Goal: Complete application form

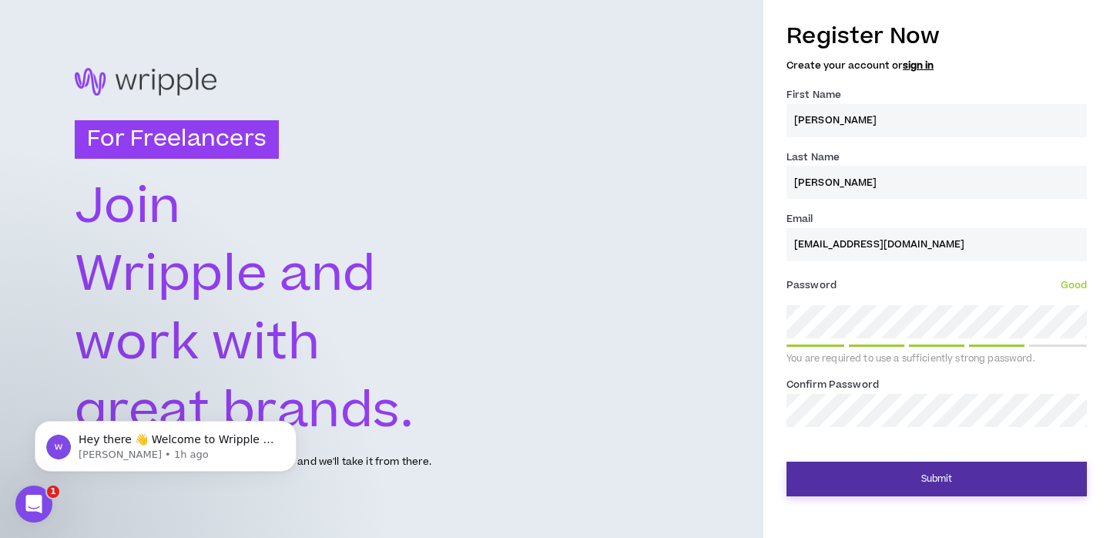
click at [1034, 480] on button "Submit" at bounding box center [936, 478] width 300 height 35
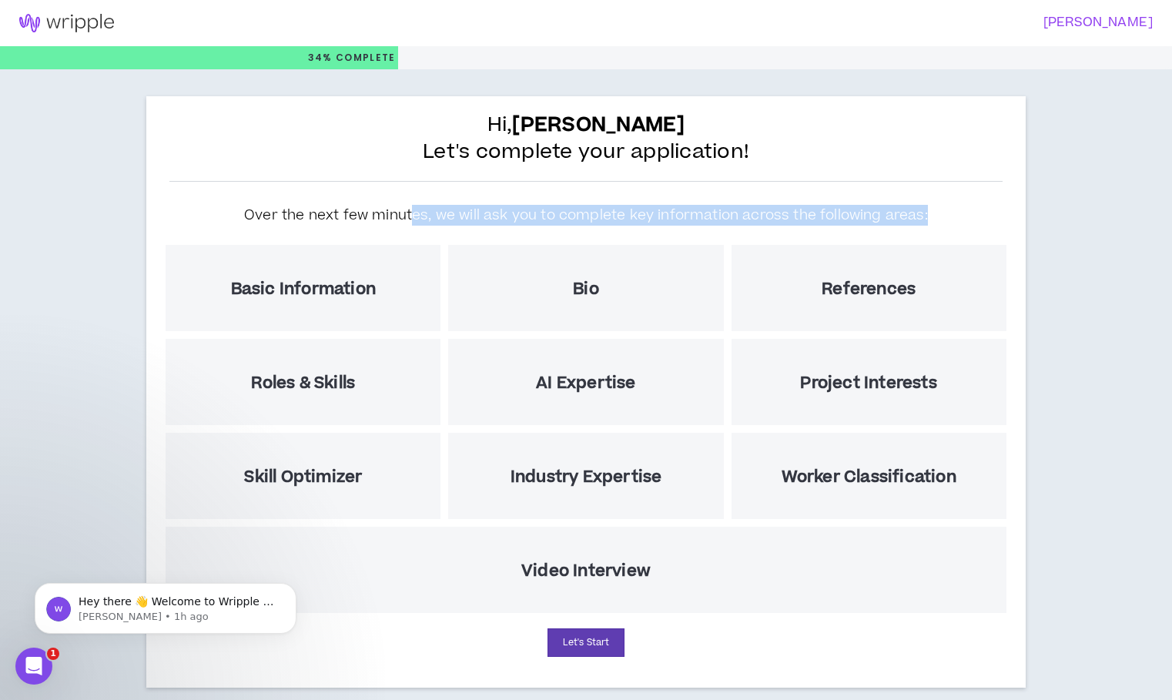
drag, startPoint x: 416, startPoint y: 217, endPoint x: 929, endPoint y: 214, distance: 512.9
click at [930, 213] on div "Over the next few minutes, we will ask you to complete key information across t…" at bounding box center [586, 217] width 715 height 48
click at [605, 537] on button "Let's Start" at bounding box center [586, 642] width 77 height 28
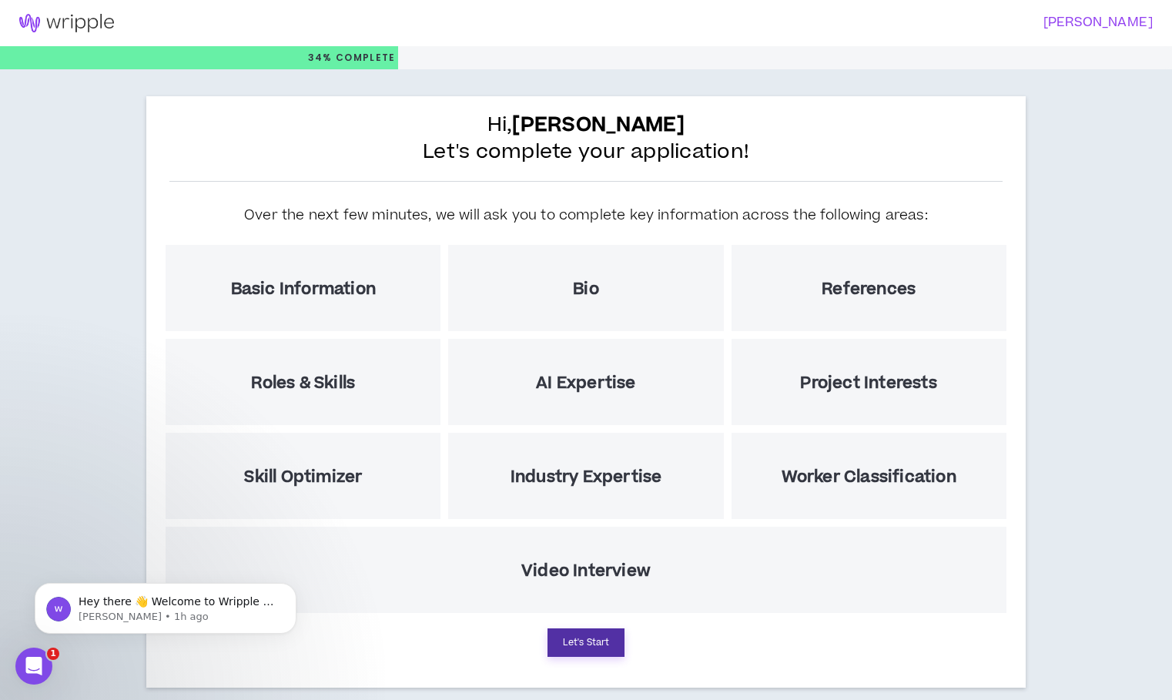
select select "US"
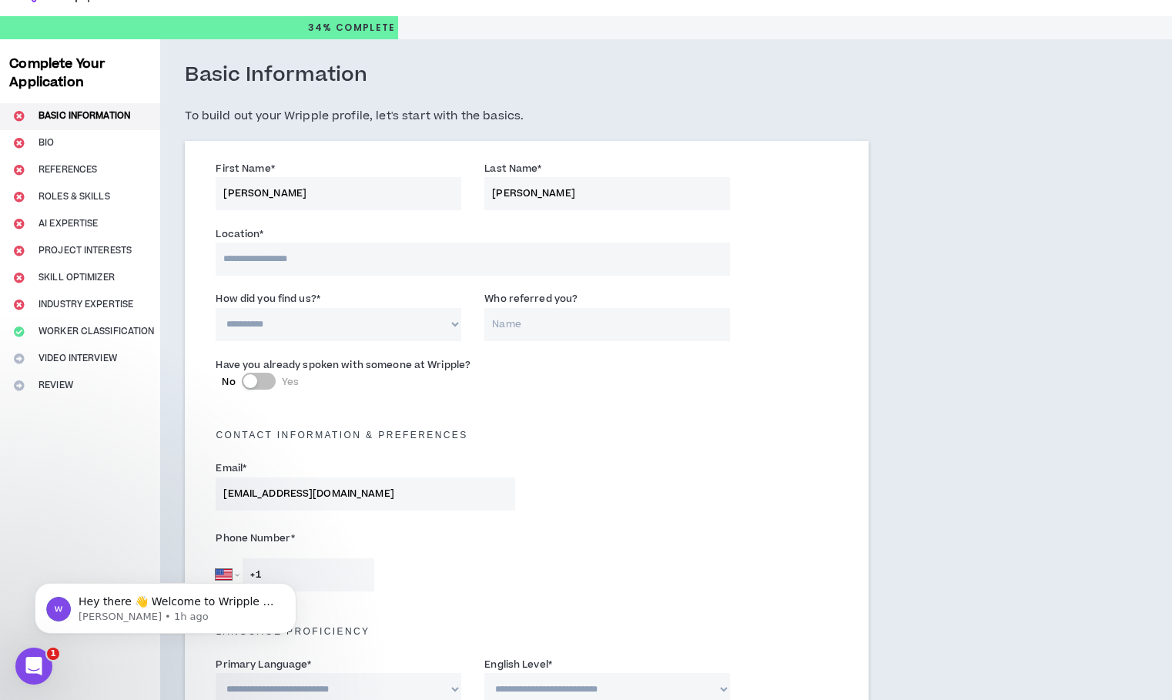
scroll to position [40, 0]
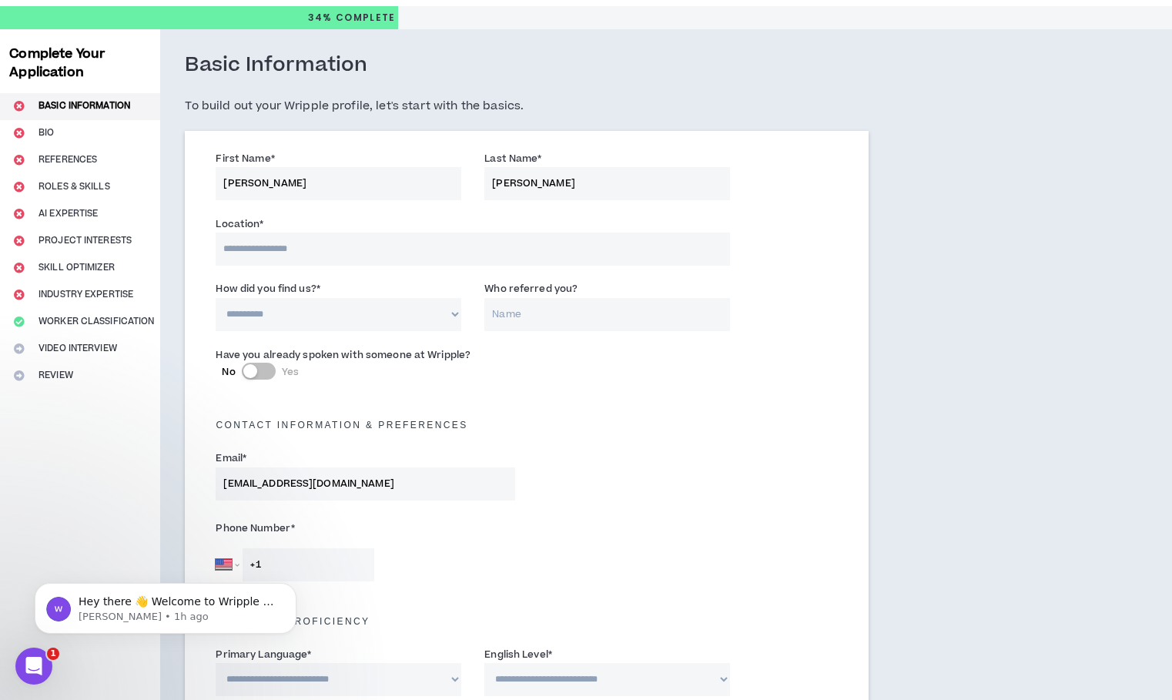
click at [330, 245] on input at bounding box center [473, 249] width 514 height 33
type input "**********"
click at [430, 327] on select "**********" at bounding box center [339, 314] width 246 height 33
click at [517, 312] on input "Who referred you?" at bounding box center [607, 314] width 246 height 33
click at [457, 321] on select "**********" at bounding box center [339, 314] width 246 height 33
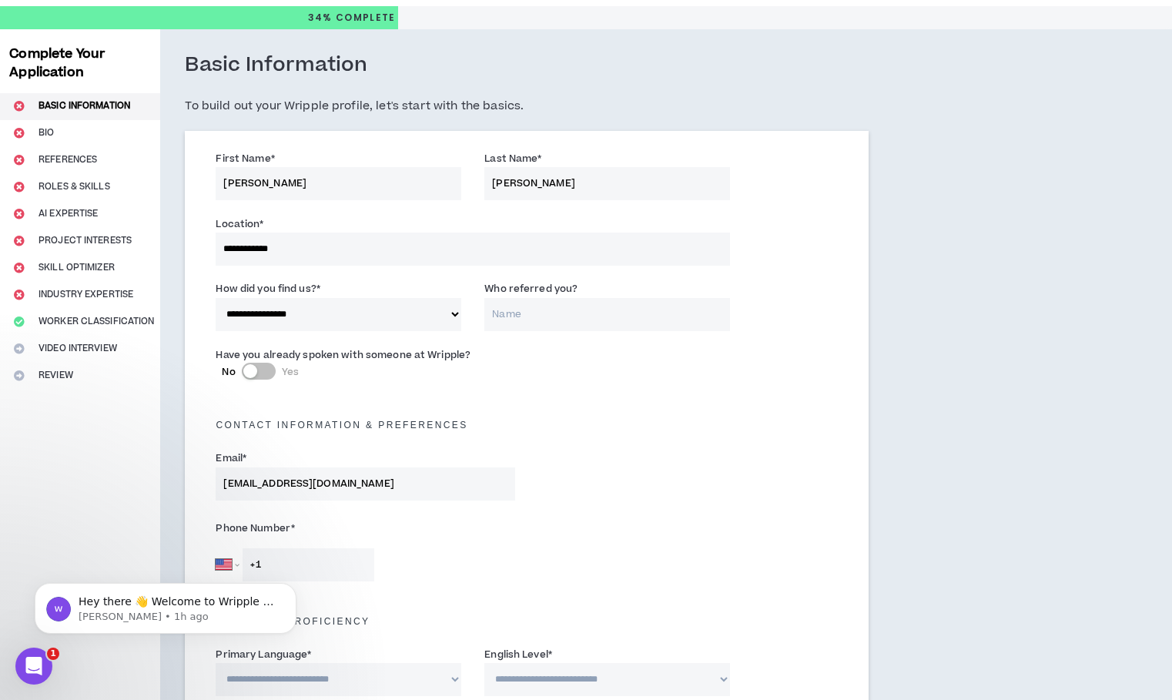
select select "*"
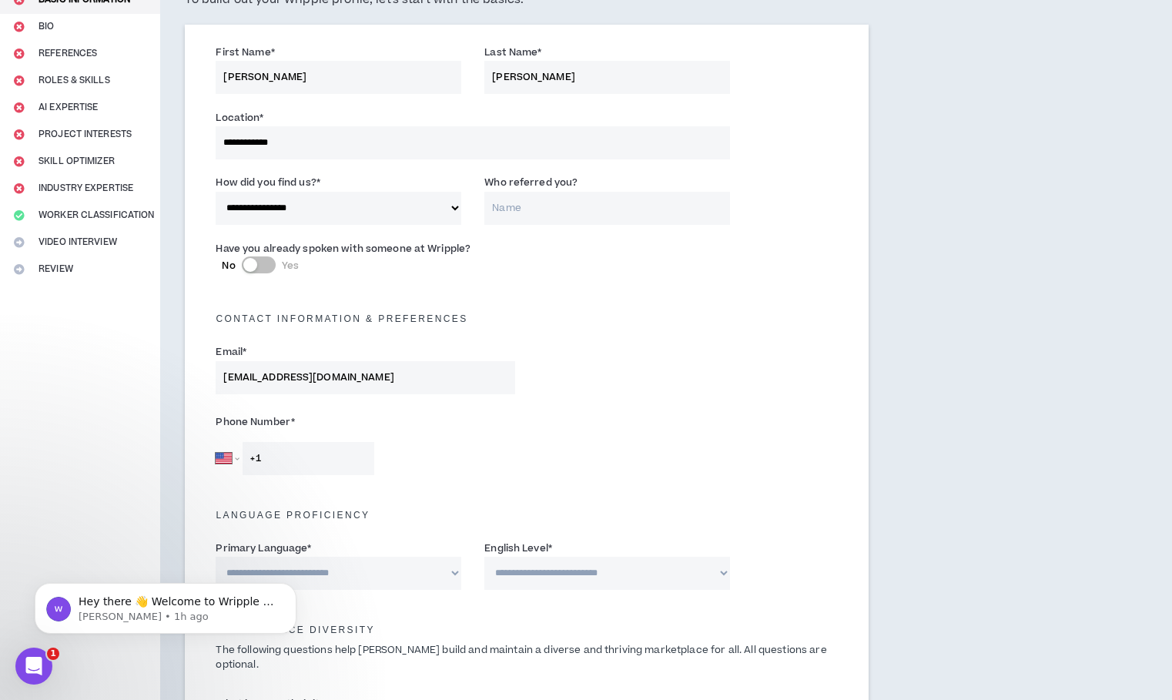
scroll to position [148, 0]
click at [274, 260] on button "No Yes" at bounding box center [259, 263] width 34 height 17
click at [597, 280] on input "Who did you speak with? *" at bounding box center [634, 272] width 192 height 33
paste input "[PERSON_NAME]"
type input "[PERSON_NAME]"
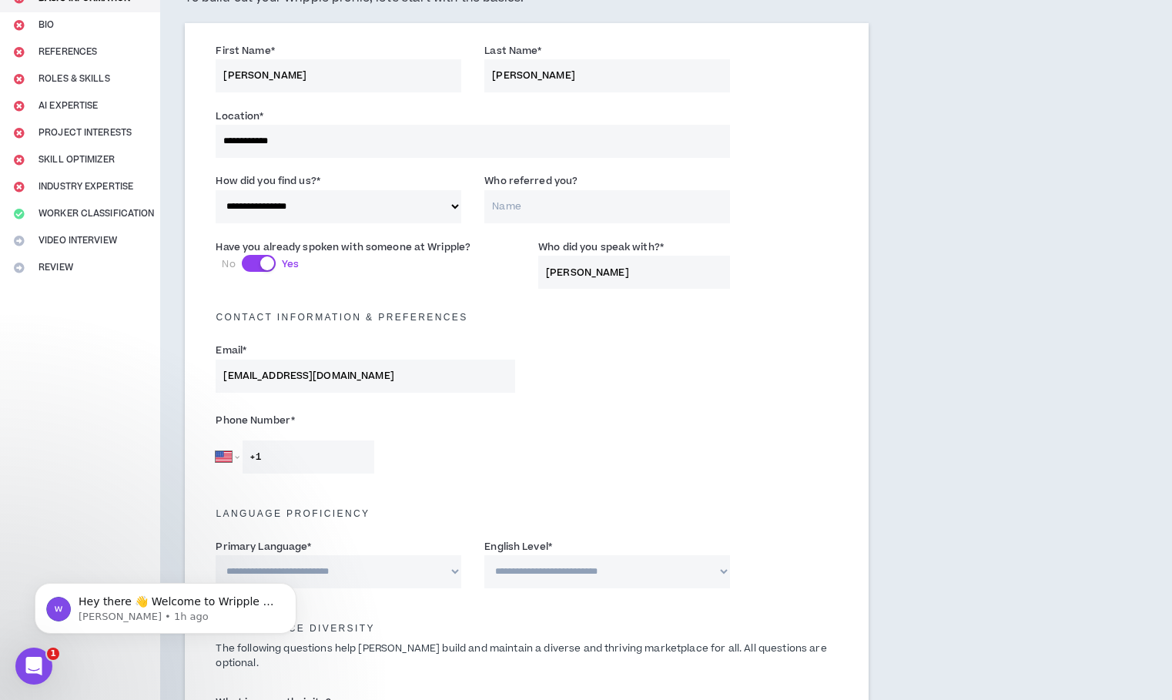
click at [708, 314] on h5 "Contact Information & preferences" at bounding box center [526, 317] width 645 height 11
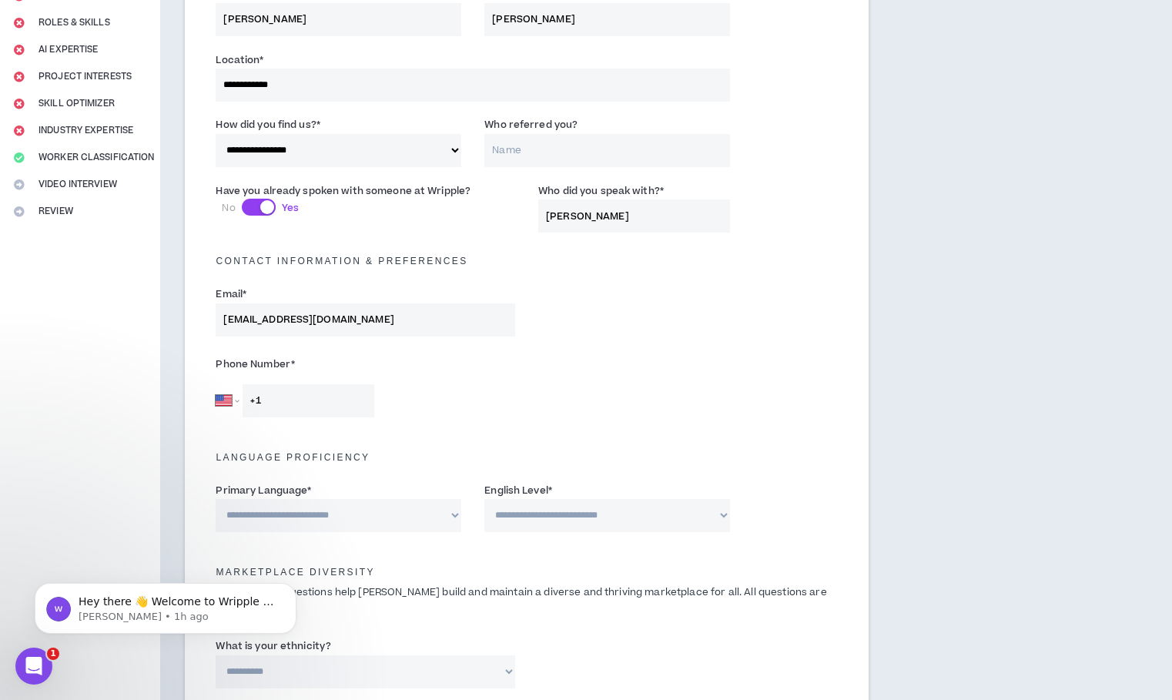
scroll to position [206, 0]
drag, startPoint x: 629, startPoint y: 224, endPoint x: 543, endPoint y: 217, distance: 86.5
click at [543, 217] on input "[PERSON_NAME]" at bounding box center [634, 214] width 192 height 33
click at [658, 210] on input "Who did you speak with? *" at bounding box center [634, 214] width 192 height 33
paste input "[PERSON_NAME]"
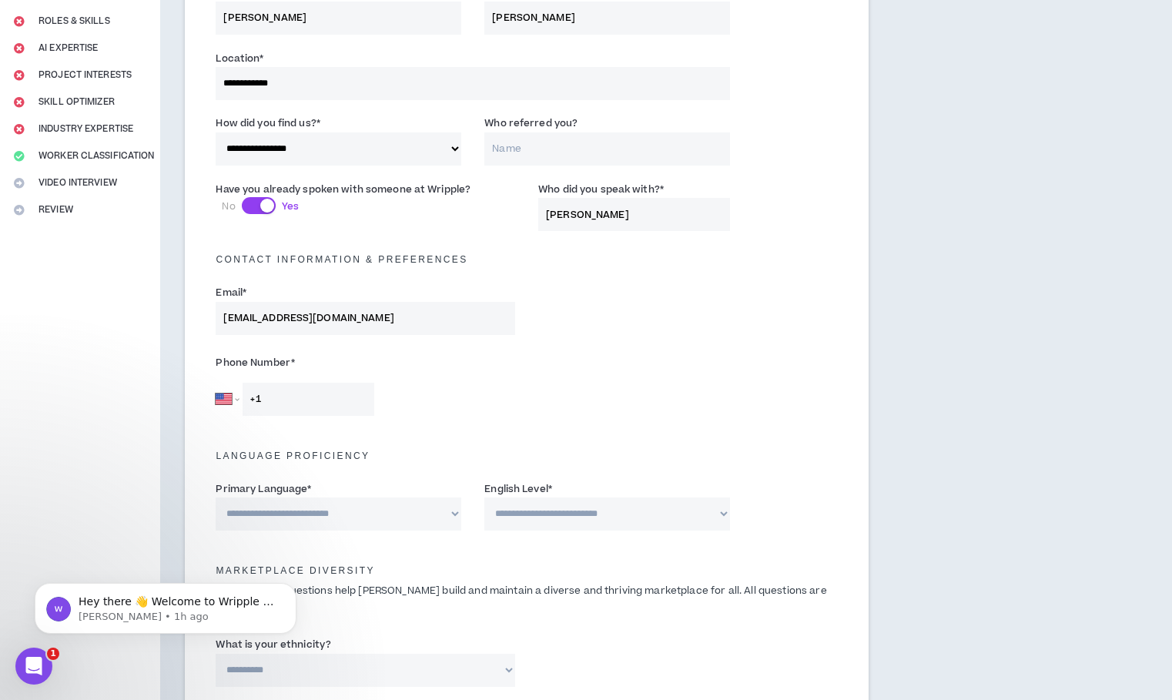
type input "[PERSON_NAME]"
click at [681, 333] on div "Email * [EMAIL_ADDRESS][DOMAIN_NAME]" at bounding box center [526, 312] width 645 height 65
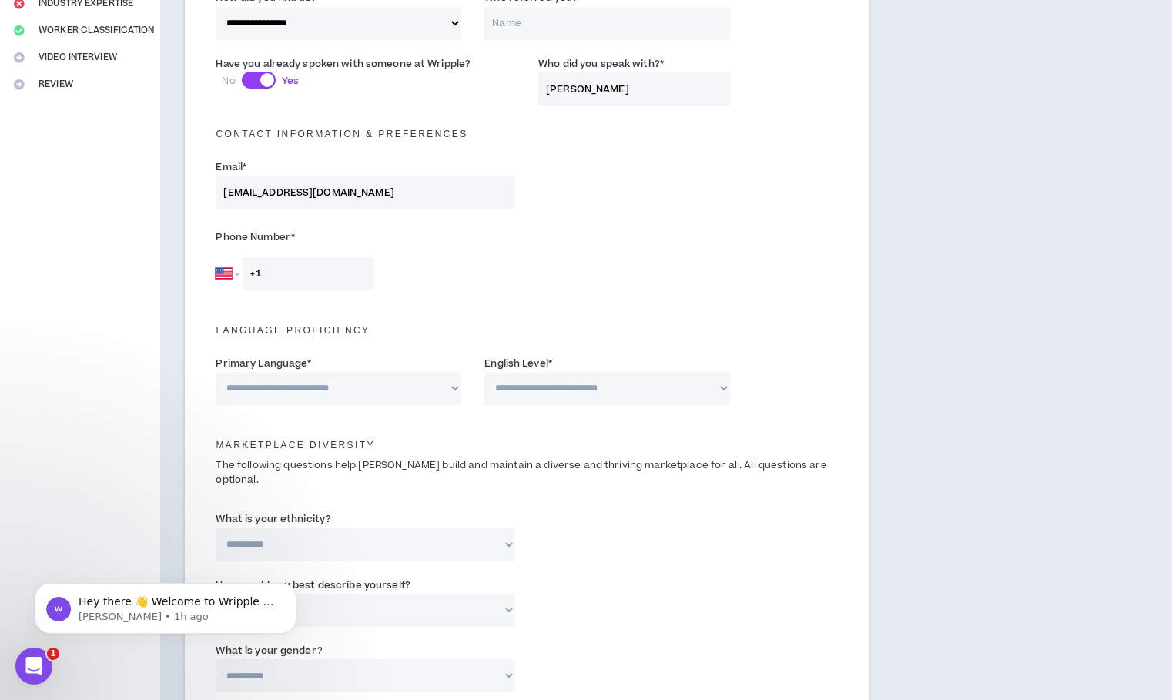
scroll to position [336, 0]
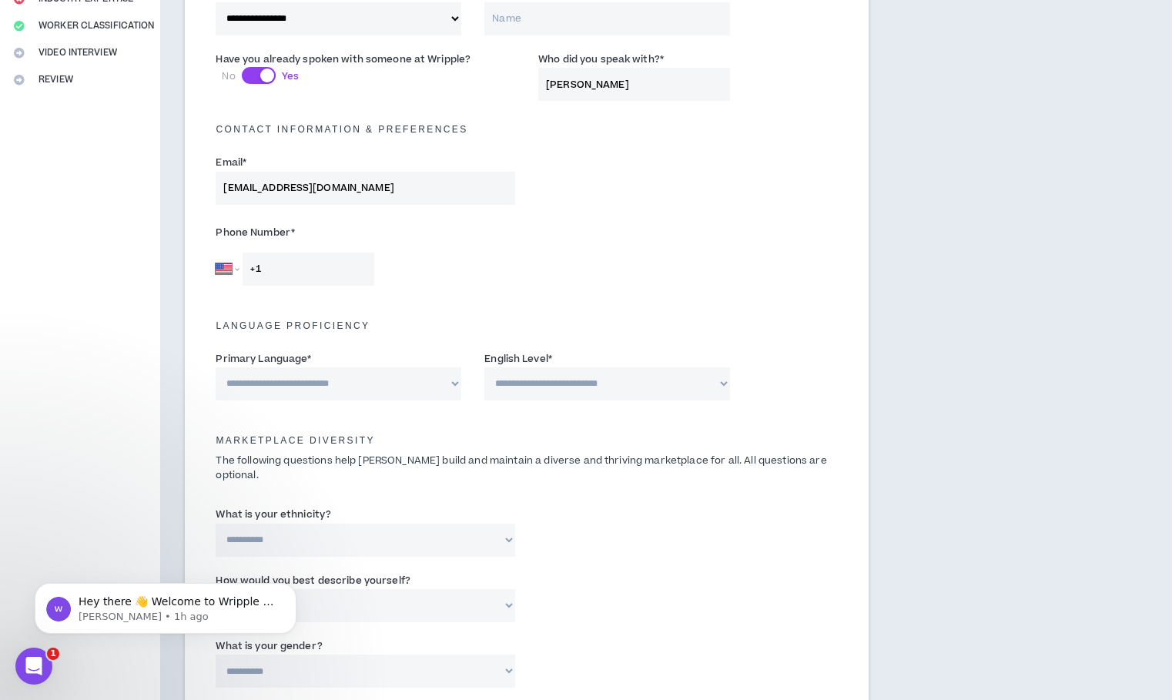
click at [324, 264] on input "+1" at bounding box center [309, 269] width 132 height 33
click at [266, 268] on input "[PHONE_NUMBER]" at bounding box center [309, 269] width 132 height 33
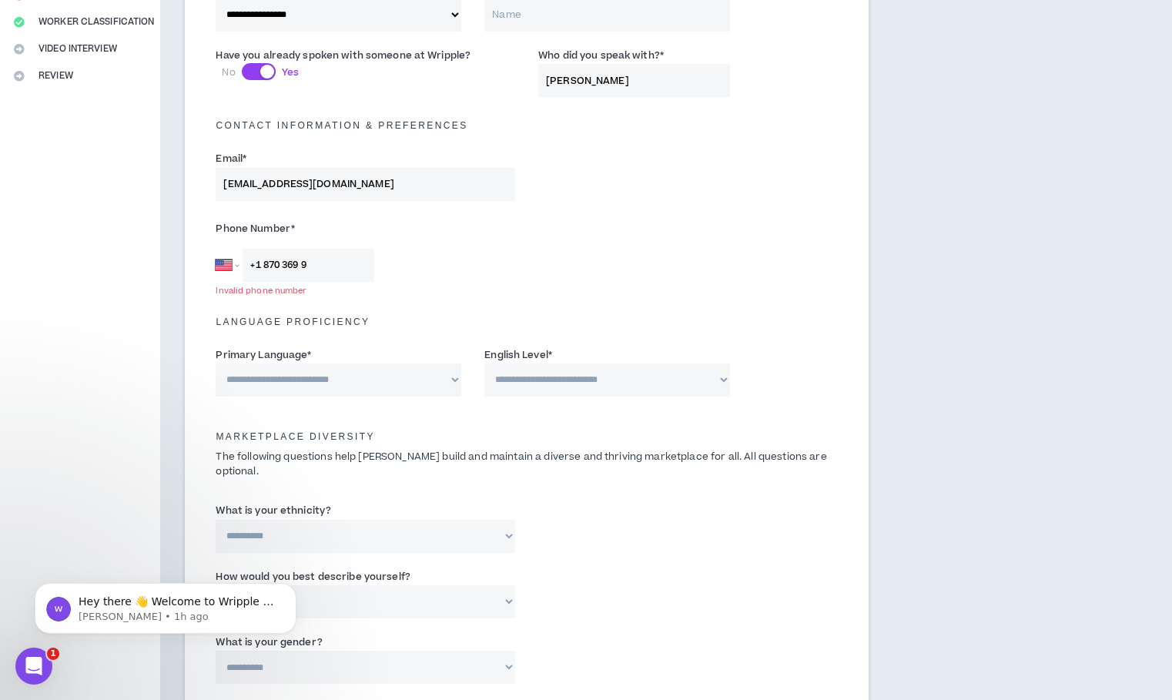
drag, startPoint x: 308, startPoint y: 265, endPoint x: 226, endPoint y: 266, distance: 81.6
click at [226, 266] on div "[GEOGRAPHIC_DATA] [GEOGRAPHIC_DATA] [GEOGRAPHIC_DATA] [GEOGRAPHIC_DATA] [US_STA…" at bounding box center [295, 265] width 159 height 33
type input "[PHONE_NUMBER]"
click at [552, 337] on div "Language Proficiency" at bounding box center [526, 317] width 645 height 49
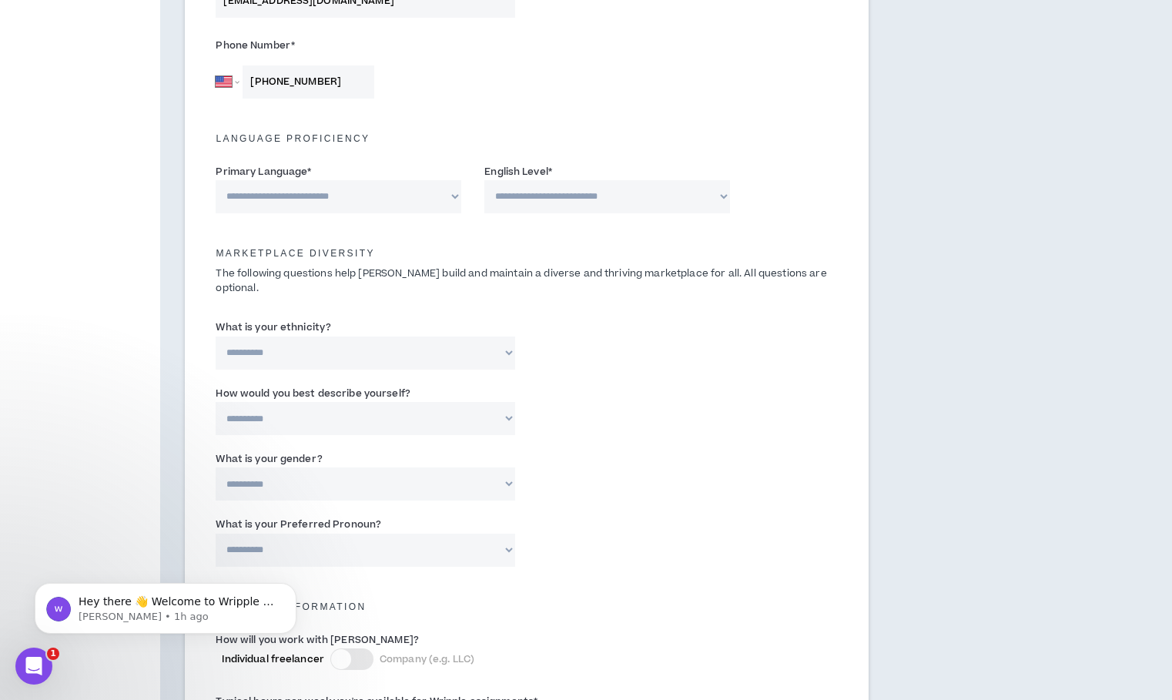
scroll to position [527, 0]
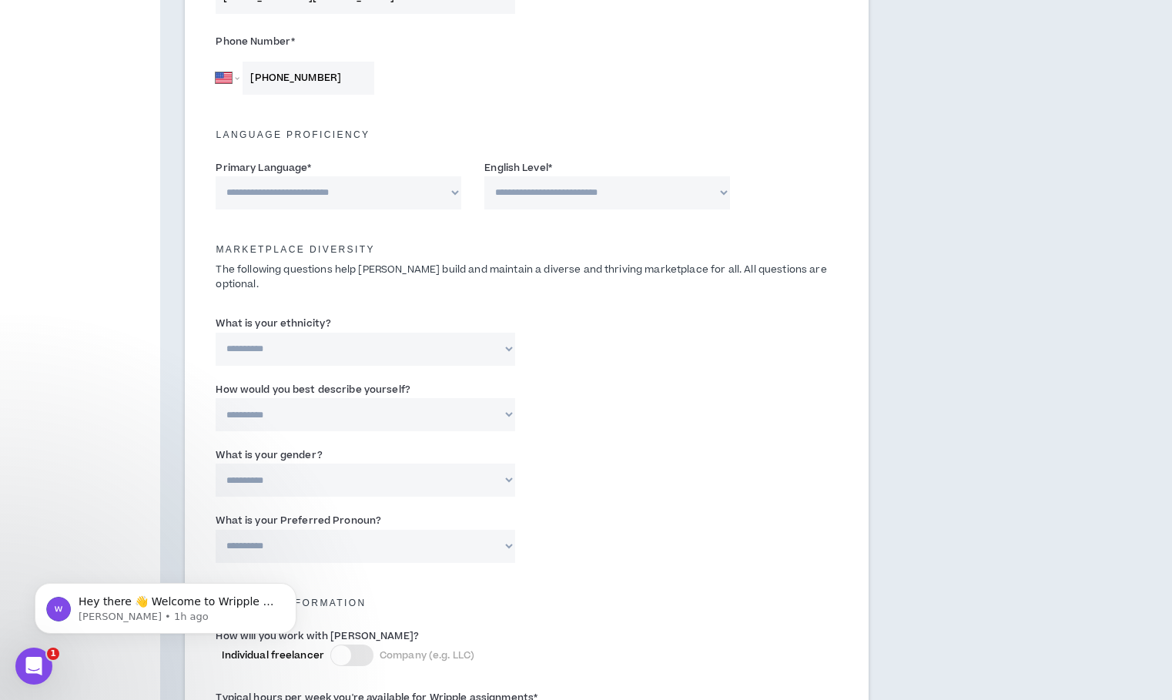
click at [461, 196] on select "**********" at bounding box center [339, 192] width 246 height 33
select select "*******"
click at [567, 196] on select "**********" at bounding box center [607, 192] width 246 height 33
select select "*"
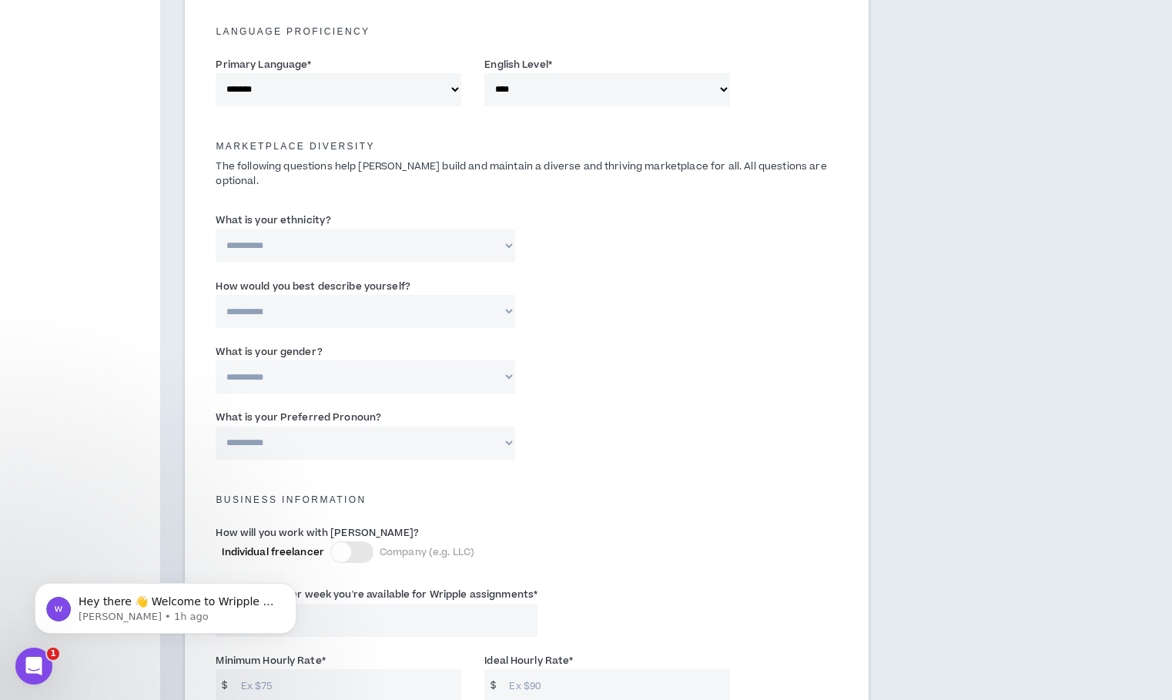
scroll to position [647, 0]
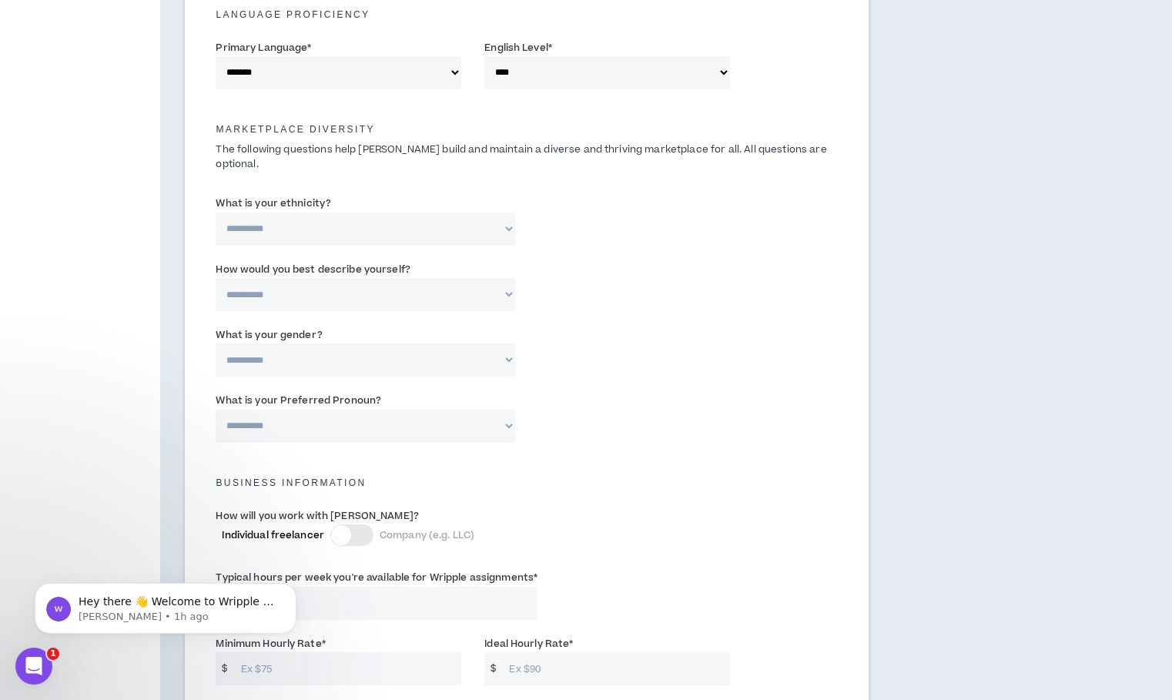
click at [502, 213] on select "**********" at bounding box center [366, 229] width 300 height 33
select select "**********"
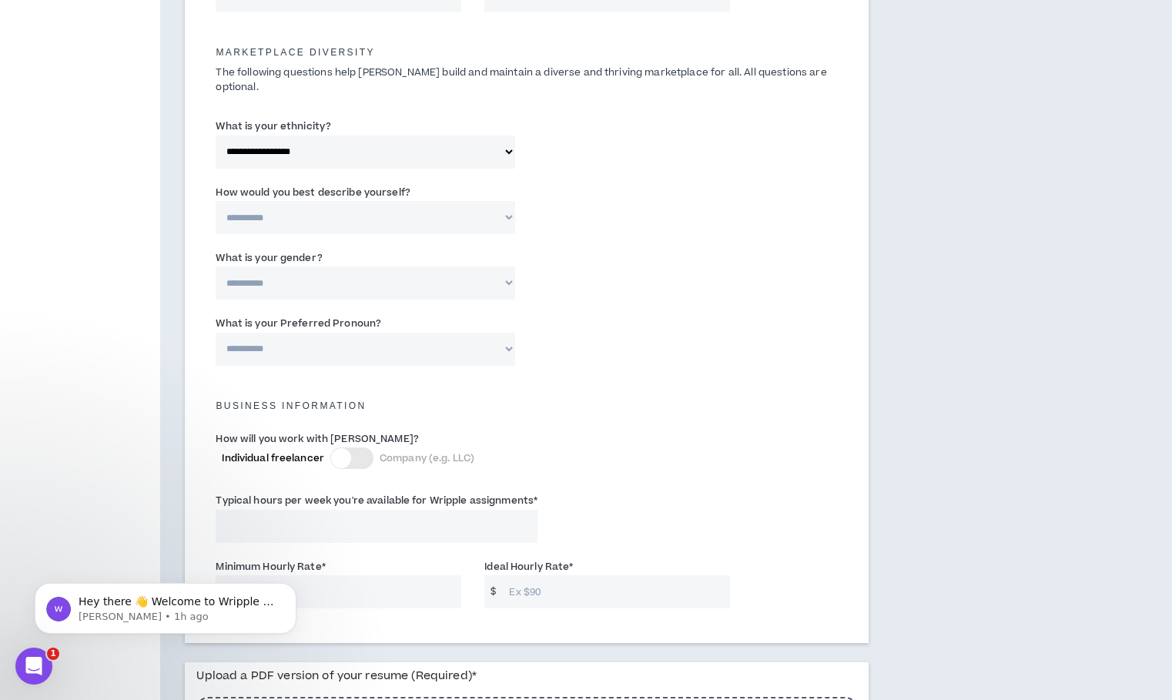
scroll to position [726, 0]
click at [485, 203] on select "**********" at bounding box center [366, 215] width 300 height 33
select select "**********"
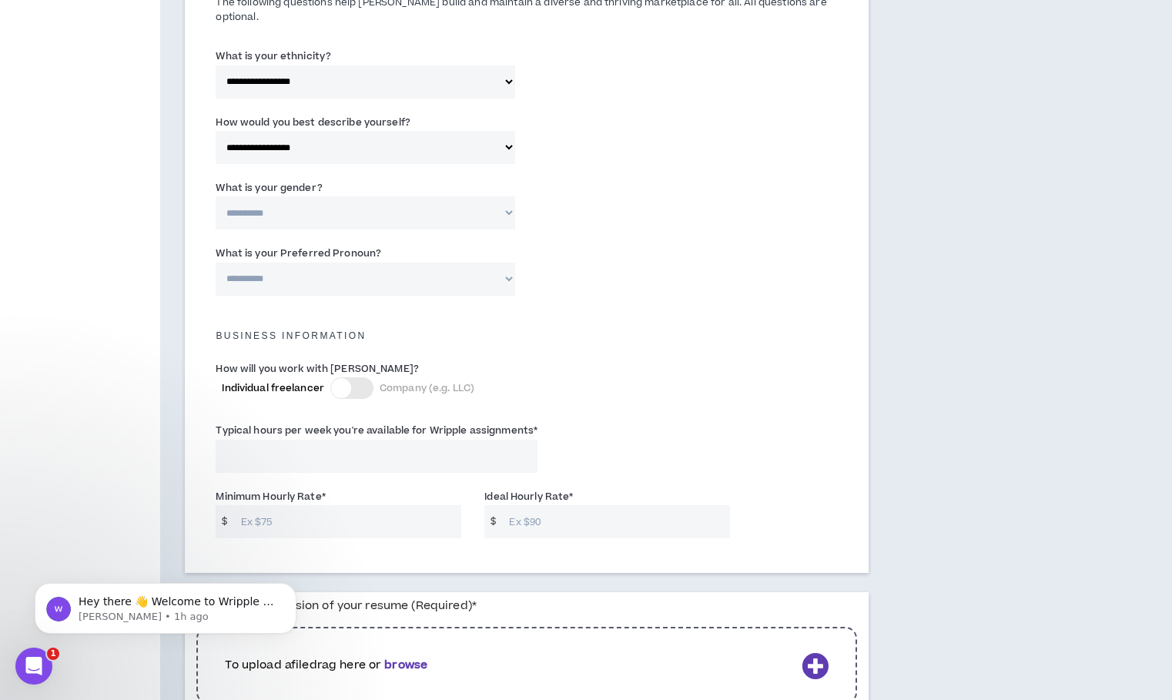
scroll to position [805, 0]
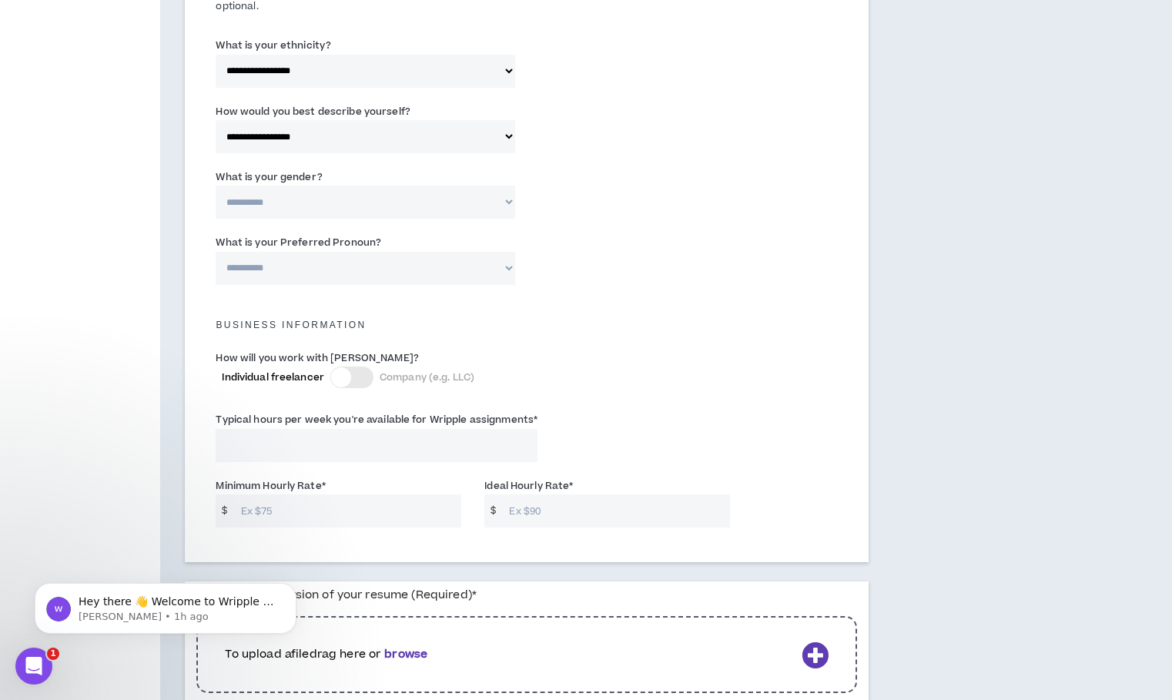
click at [510, 187] on select "**********" at bounding box center [366, 202] width 300 height 33
select select "***"
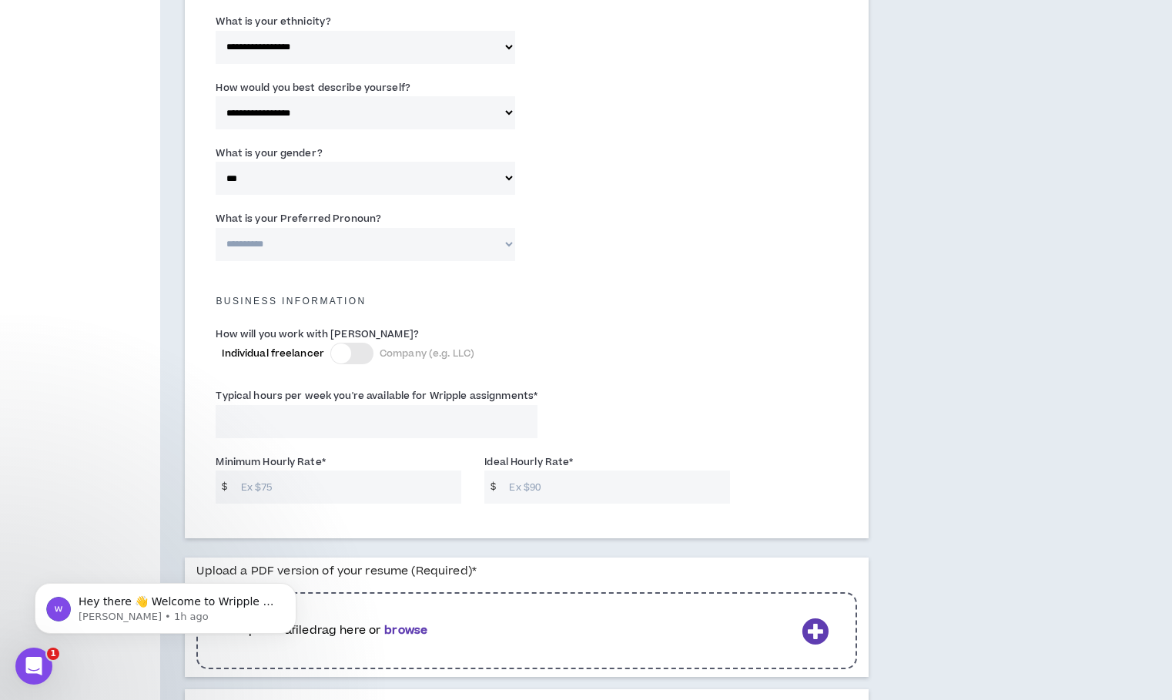
scroll to position [863, 0]
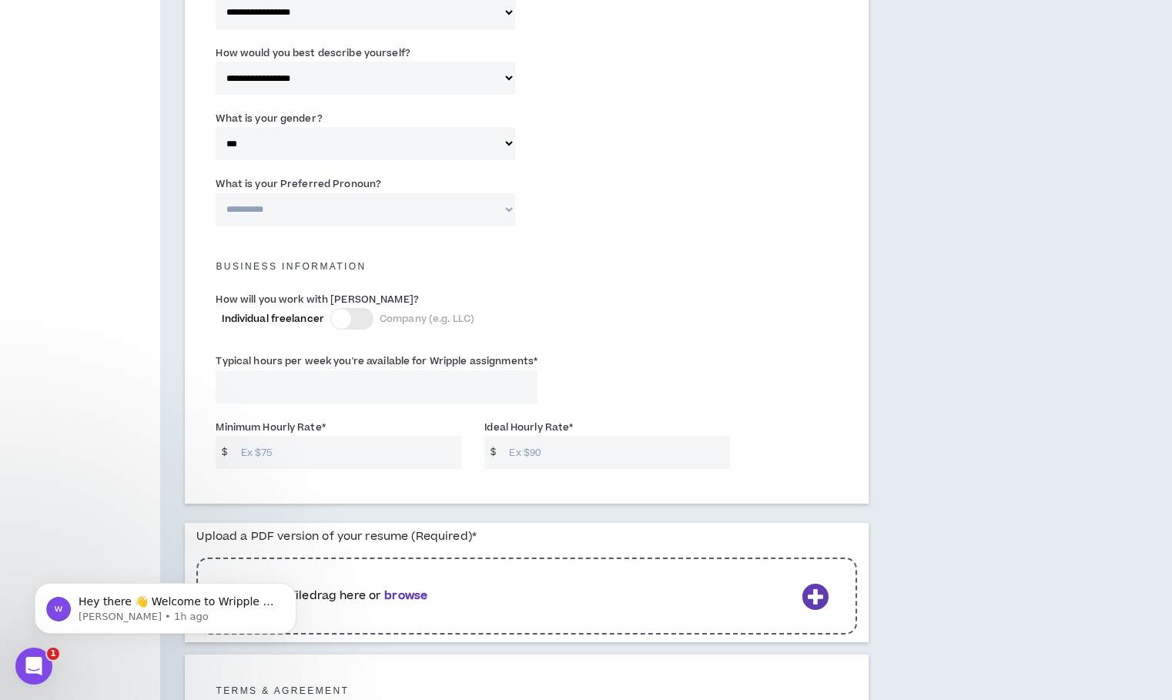
click at [512, 202] on select "**********" at bounding box center [366, 209] width 300 height 33
select select "**********"
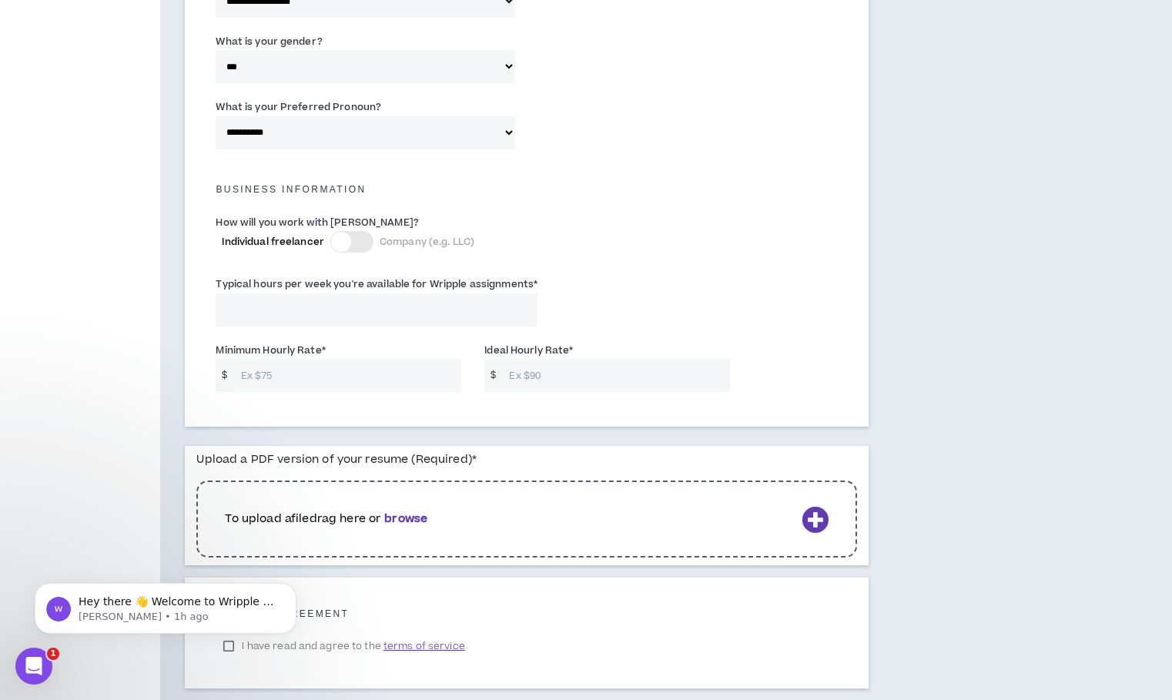
scroll to position [946, 0]
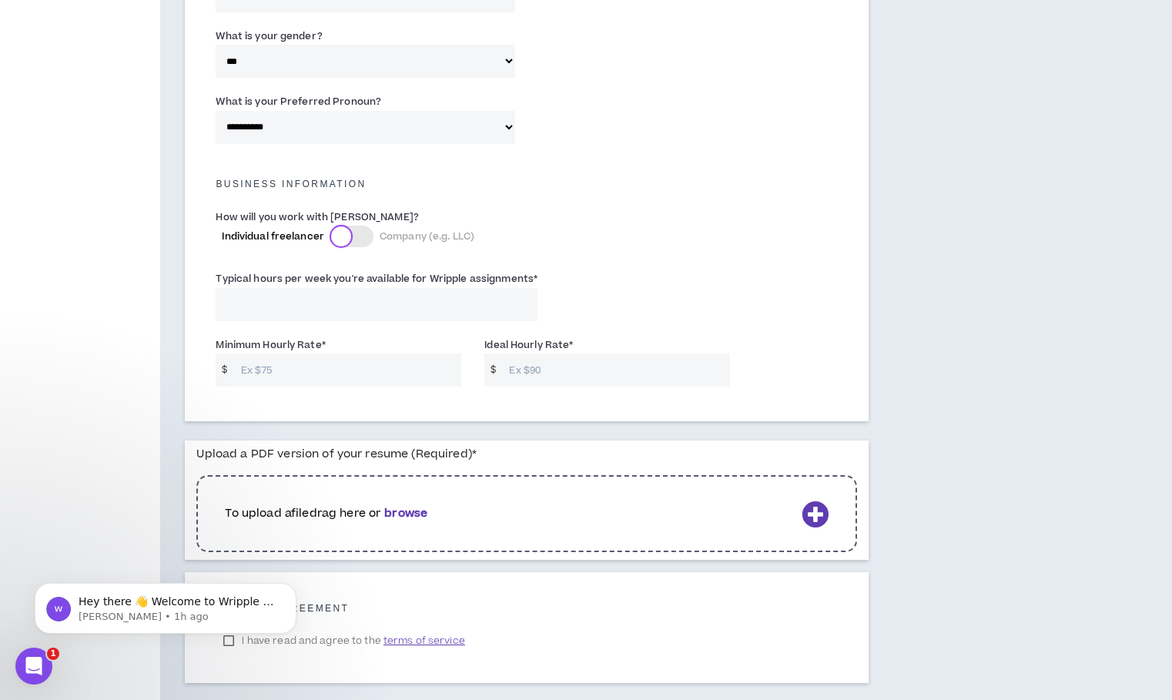
click at [342, 226] on div at bounding box center [341, 236] width 20 height 20
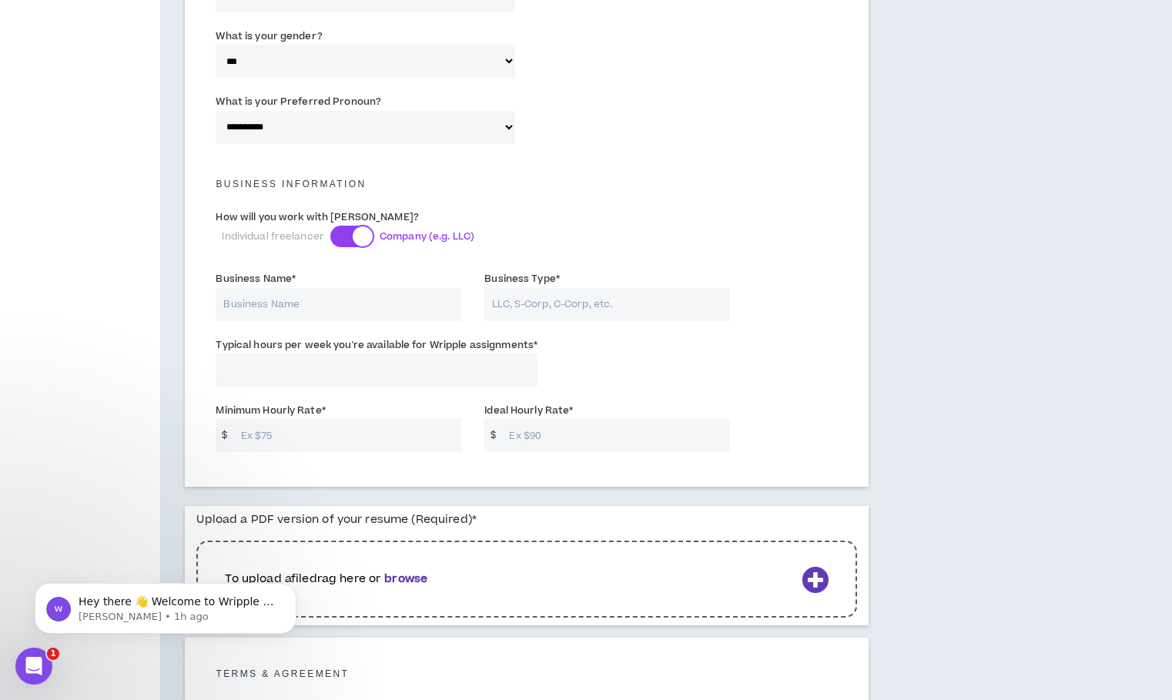
click at [359, 226] on div at bounding box center [363, 236] width 20 height 20
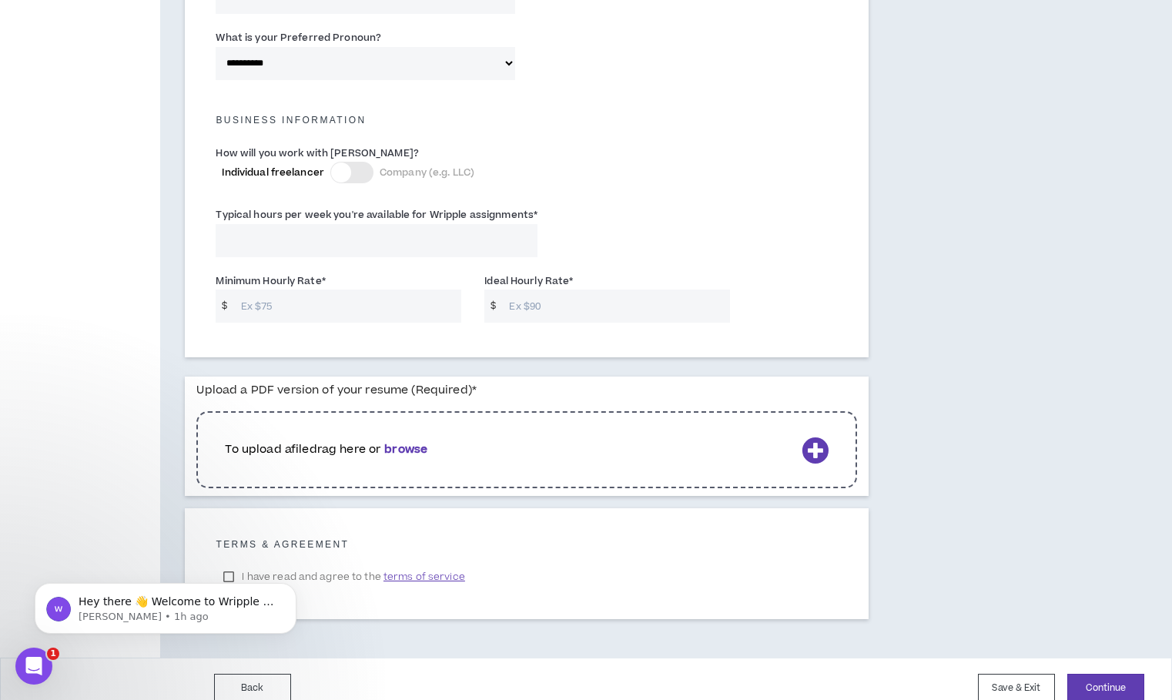
scroll to position [1013, 0]
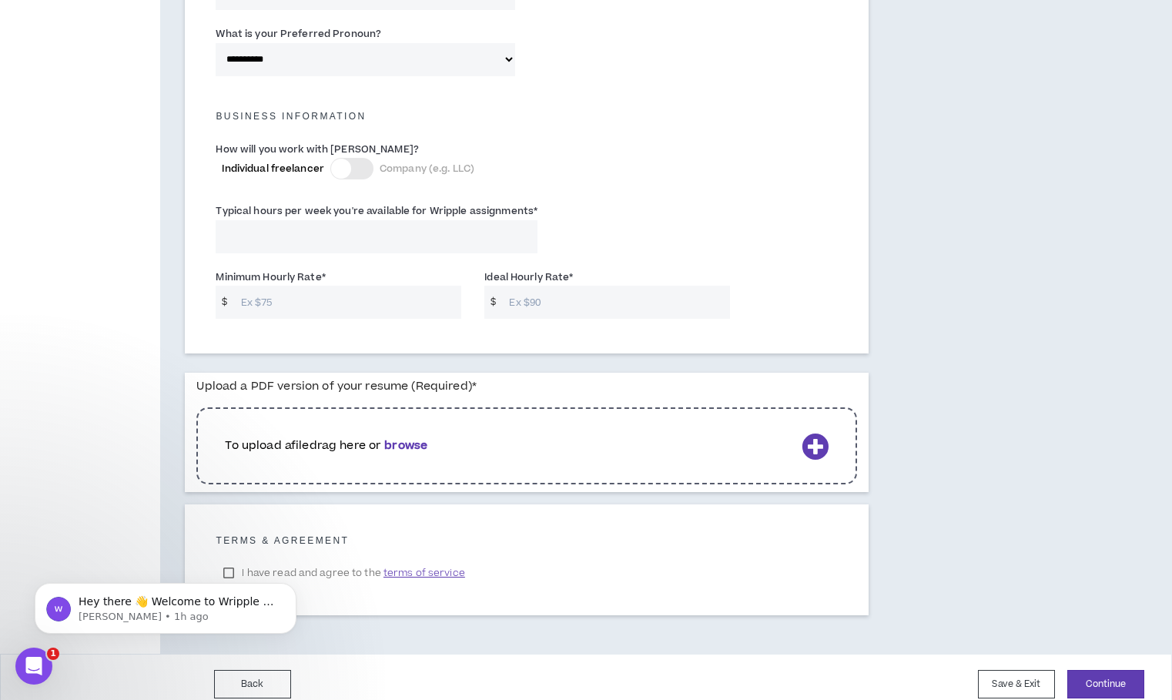
click at [365, 290] on input "Minimum Hourly Rate *" at bounding box center [347, 302] width 229 height 33
type input "75"
drag, startPoint x: 531, startPoint y: 283, endPoint x: 543, endPoint y: 283, distance: 11.6
click at [531, 286] on input "Ideal Hourly Rate *" at bounding box center [615, 302] width 229 height 33
type input "1"
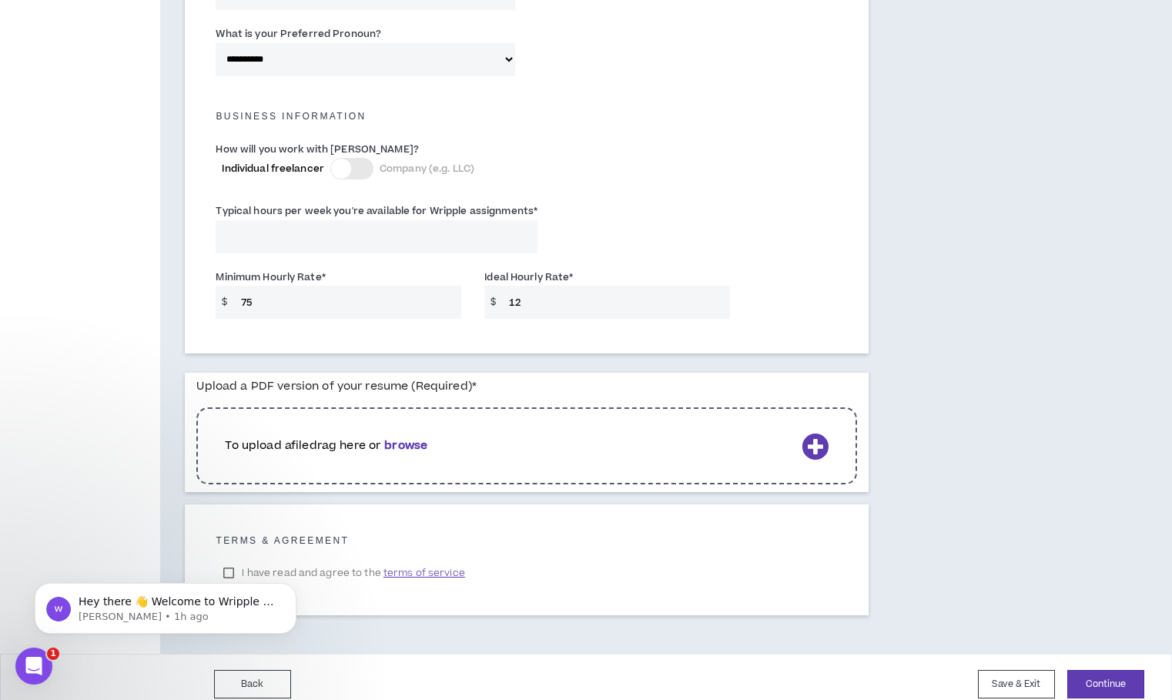
type input "1"
type input "-1"
drag, startPoint x: 312, startPoint y: 282, endPoint x: 225, endPoint y: 283, distance: 87.0
click at [225, 285] on div "$ 75" at bounding box center [339, 301] width 246 height 33
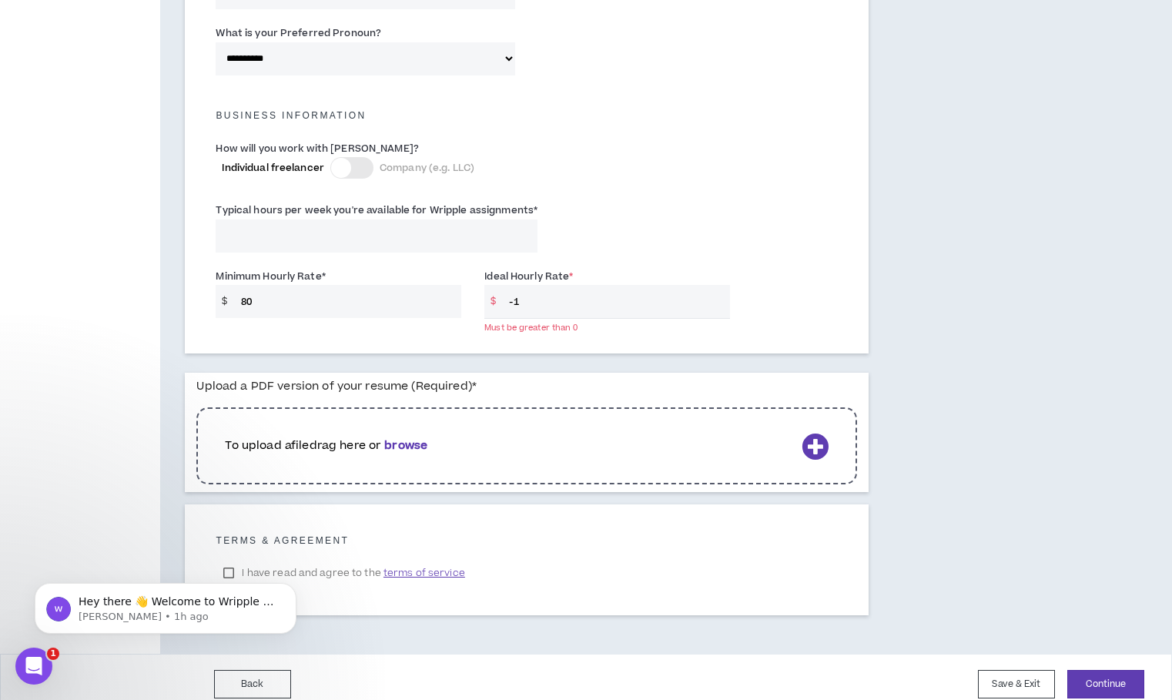
type input "80"
drag, startPoint x: 592, startPoint y: 290, endPoint x: 535, endPoint y: 284, distance: 57.3
click at [585, 289] on input "-1" at bounding box center [615, 301] width 229 height 33
drag, startPoint x: 535, startPoint y: 284, endPoint x: 524, endPoint y: 283, distance: 10.8
click at [524, 285] on input "-1" at bounding box center [615, 301] width 229 height 33
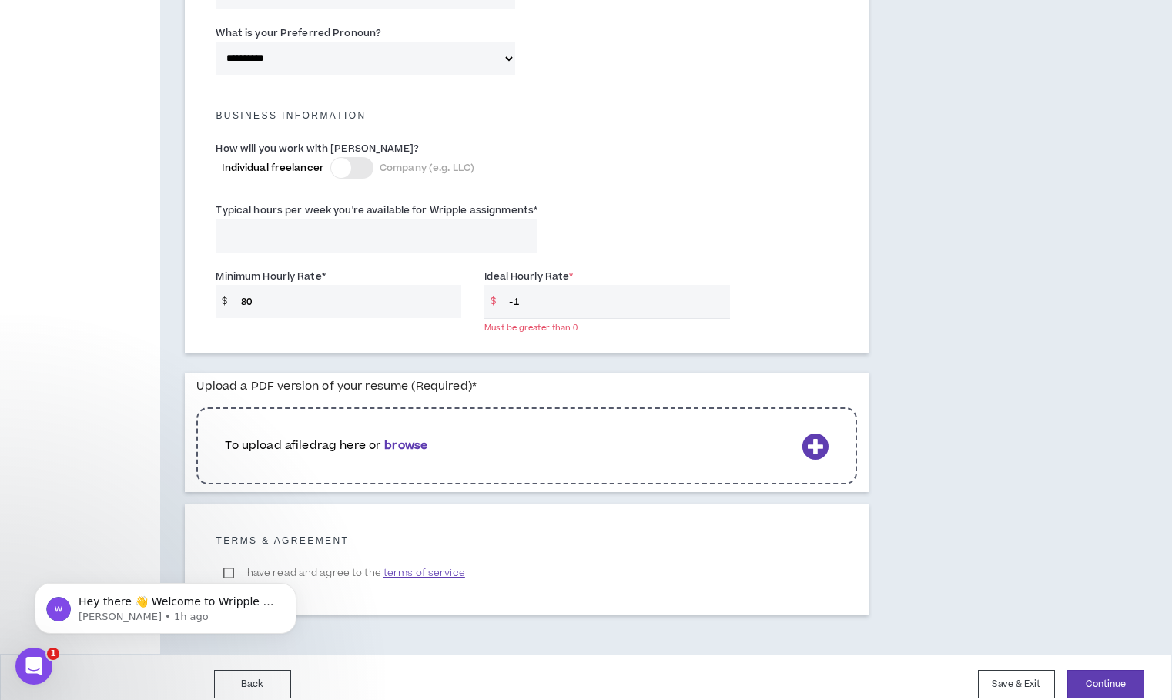
click at [522, 285] on input "-1" at bounding box center [615, 301] width 229 height 33
click at [565, 286] on input "110" at bounding box center [615, 302] width 229 height 33
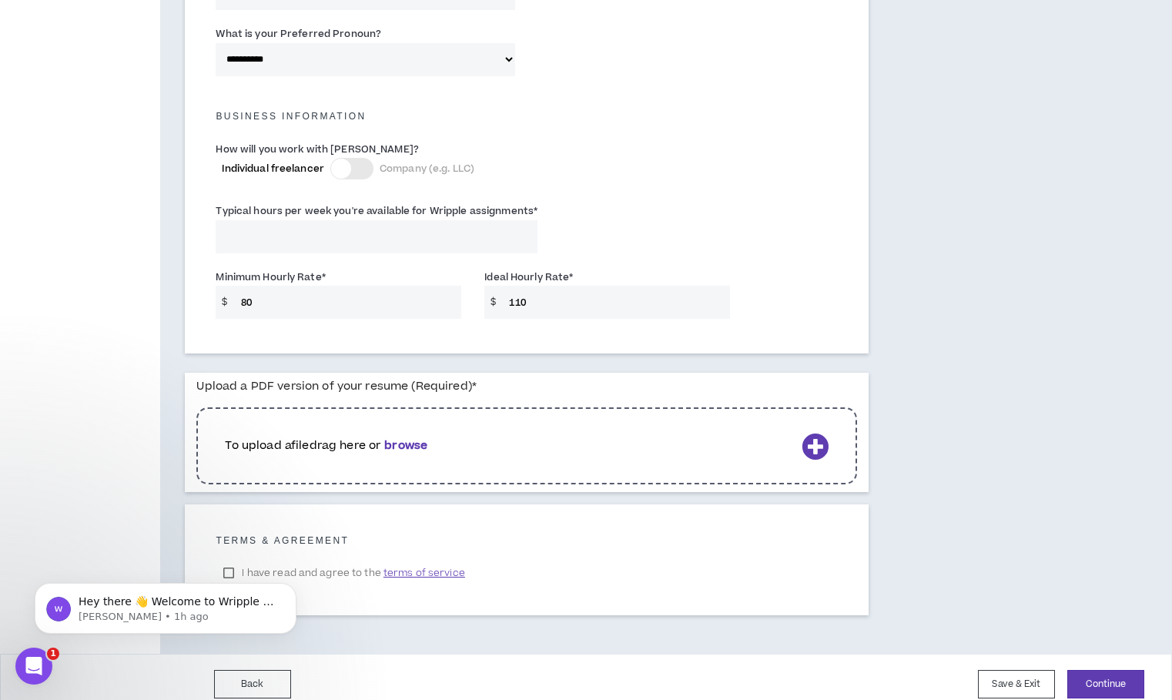
drag, startPoint x: 560, startPoint y: 292, endPoint x: 491, endPoint y: 286, distance: 69.6
click at [491, 286] on div "$ 110" at bounding box center [607, 302] width 246 height 33
type input "110"
click at [743, 265] on div "Minimum Hourly Rate * $ 80 Ideal Hourly Rate * $ 110" at bounding box center [526, 297] width 645 height 65
click at [760, 437] on p "To upload a file drag here or browse" at bounding box center [510, 445] width 570 height 17
